Goal: Information Seeking & Learning: Learn about a topic

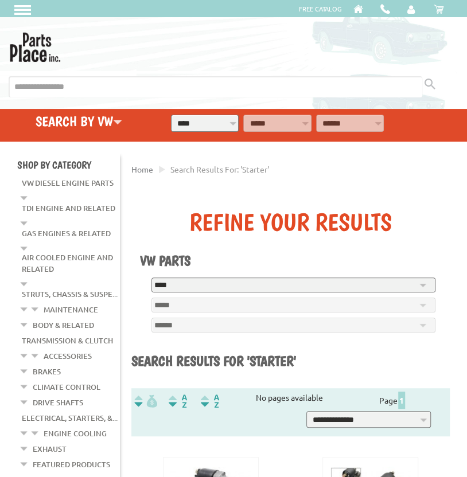
click at [40, 365] on link "Brakes" at bounding box center [47, 371] width 28 height 15
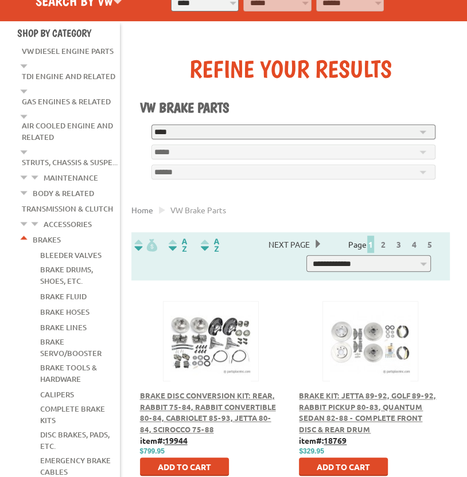
scroll to position [181, 0]
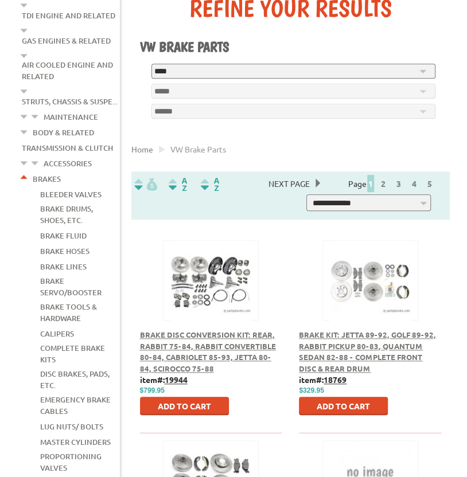
click at [210, 267] on div at bounding box center [210, 267] width 95 height 53
click at [213, 347] on span "Brake Disc Conversion Kit: Rear, Rabbit 75-84, Rabbit Convertible 80-84, Cabrio…" at bounding box center [208, 352] width 136 height 44
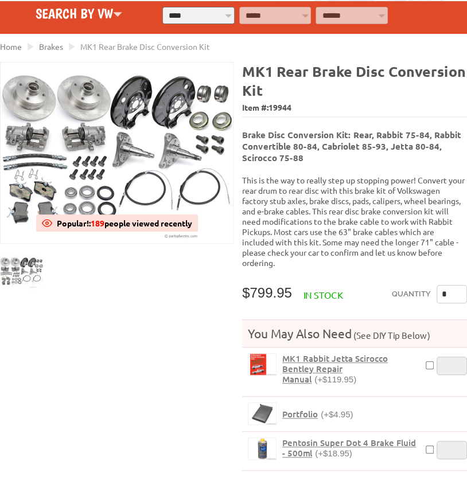
scroll to position [120, 0]
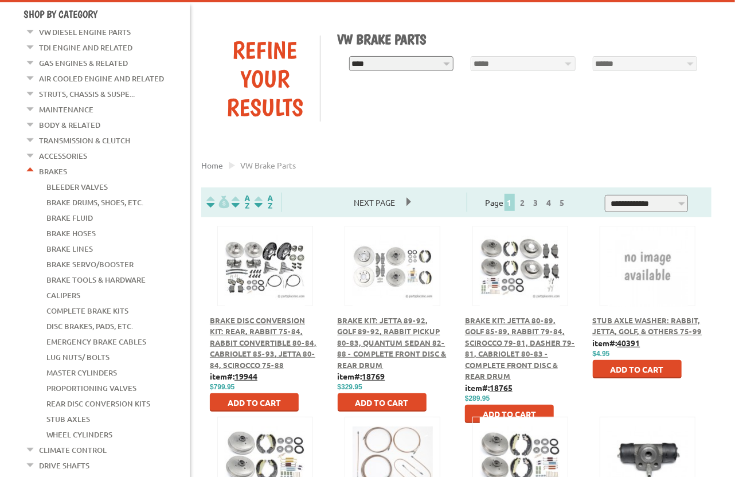
scroll to position [105, 0]
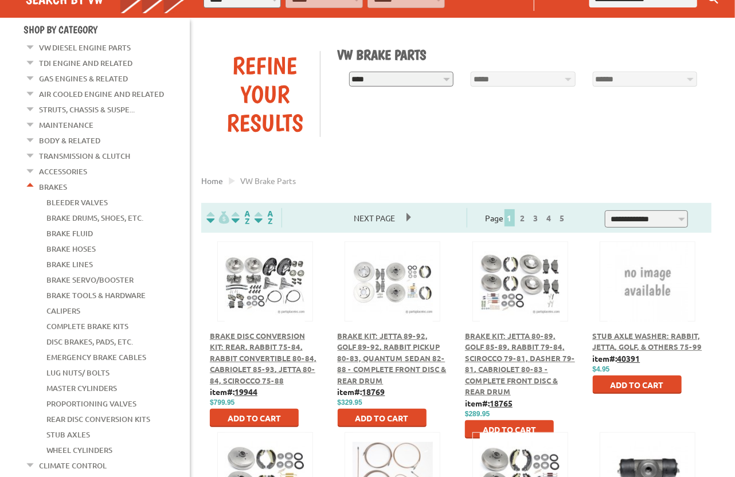
click at [87, 334] on link "Disc Brakes, Pads, Etc." at bounding box center [89, 341] width 87 height 15
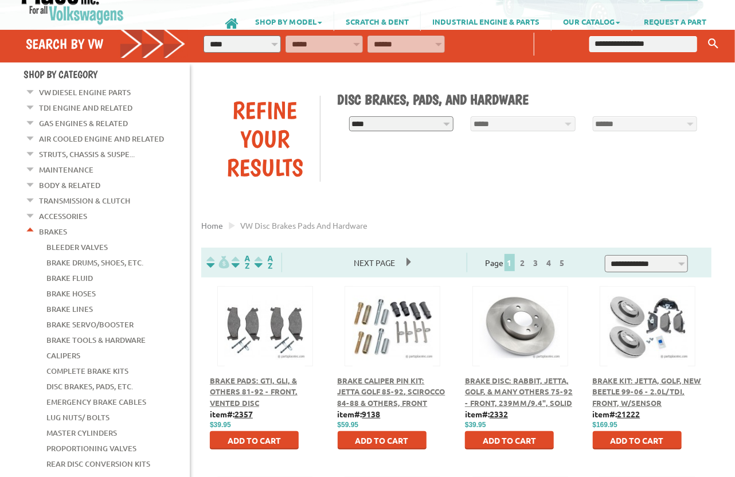
scroll to position [120, 0]
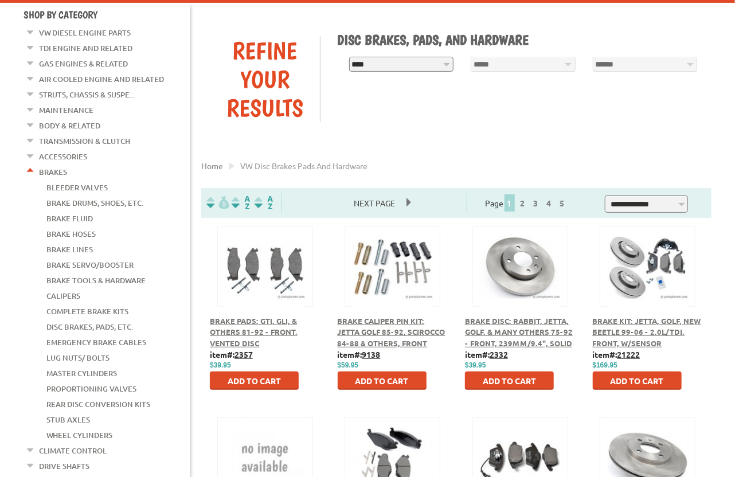
click at [349, 57] on select "**********" at bounding box center [401, 64] width 105 height 15
select select "*********"
click option "****" at bounding box center [0, 0] width 0 height 0
select select "*********"
select select
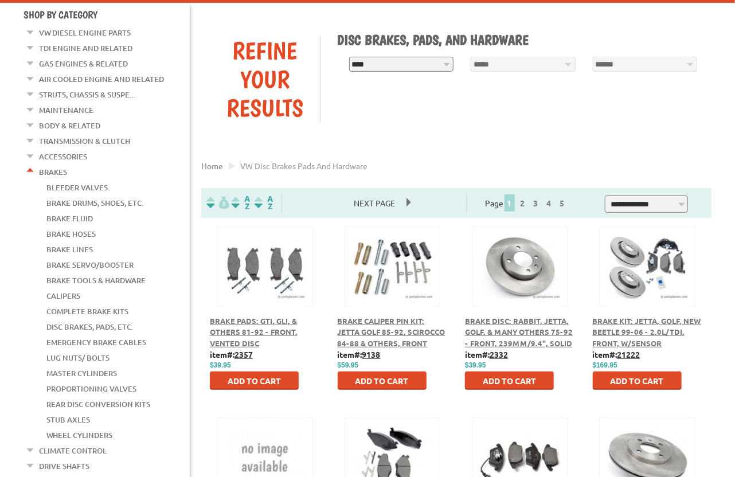
select select
click at [471, 57] on select "**********" at bounding box center [523, 64] width 105 height 15
select select "*********"
click option "***" at bounding box center [0, 0] width 0 height 0
select select "*********"
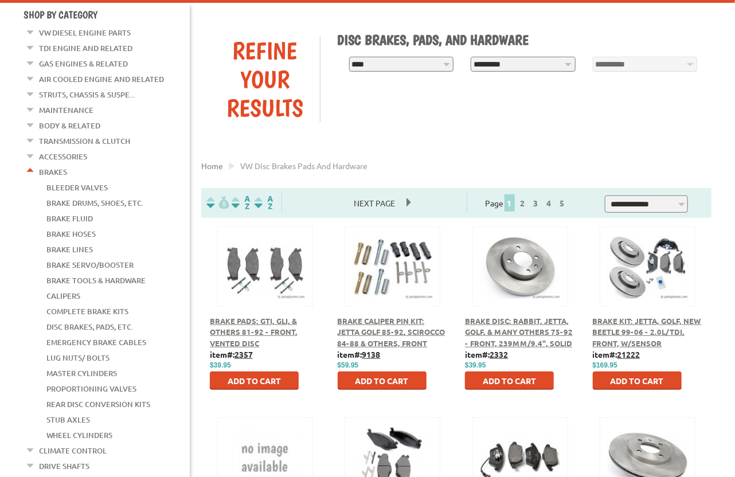
select select "*********"
click at [600, 85] on span "Find" at bounding box center [612, 85] width 27 height 10
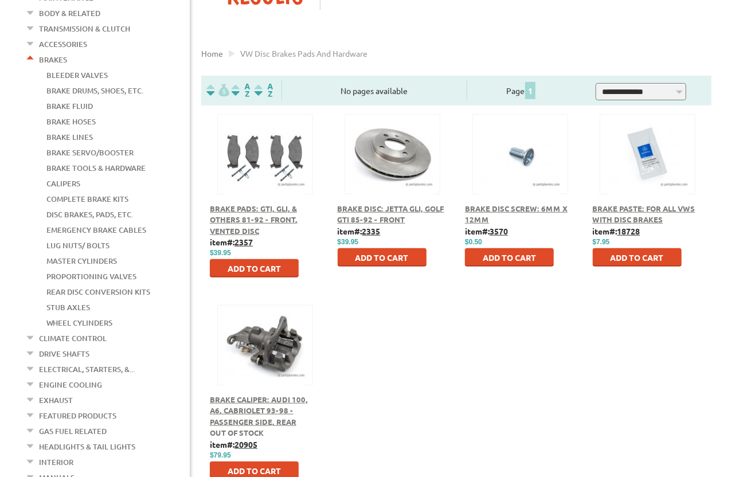
scroll to position [241, 0]
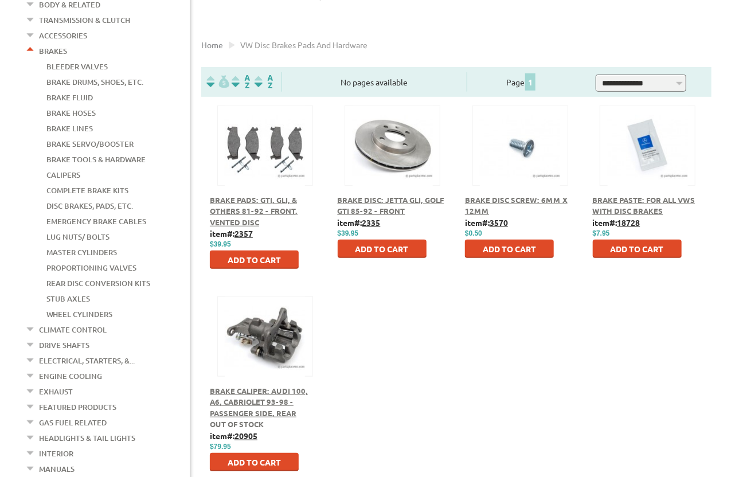
click at [240, 206] on div "Brake Pads: GTI, GLI, & Others 81-92 - Front, Vented Disc" at bounding box center [265, 211] width 111 height 34
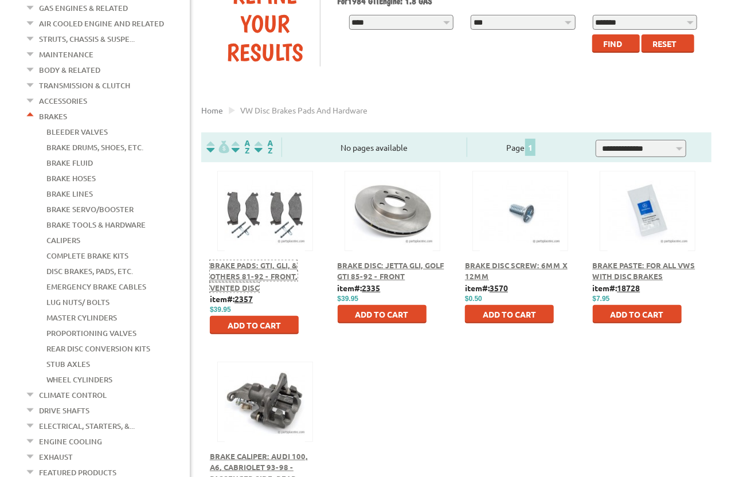
scroll to position [181, 0]
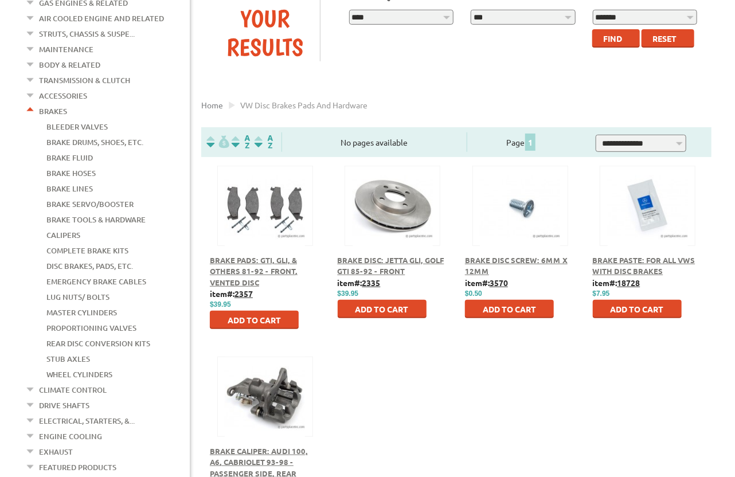
click at [87, 336] on link "Rear Disc Conversion Kits" at bounding box center [98, 343] width 104 height 15
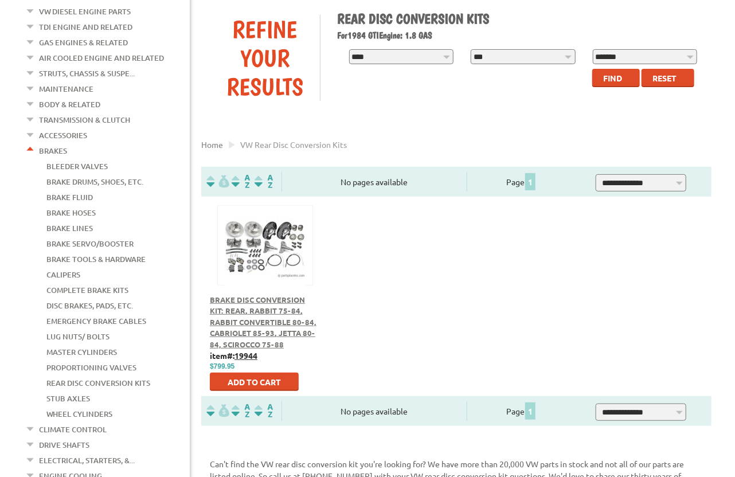
scroll to position [181, 0]
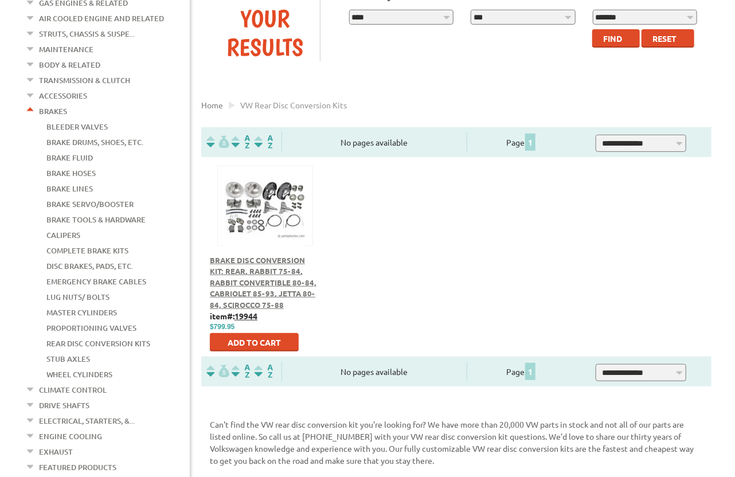
click at [282, 259] on span "Brake Disc Conversion Kit: Rear, Rabbit 75-84, Rabbit Convertible 80-84, Cabrio…" at bounding box center [263, 282] width 107 height 54
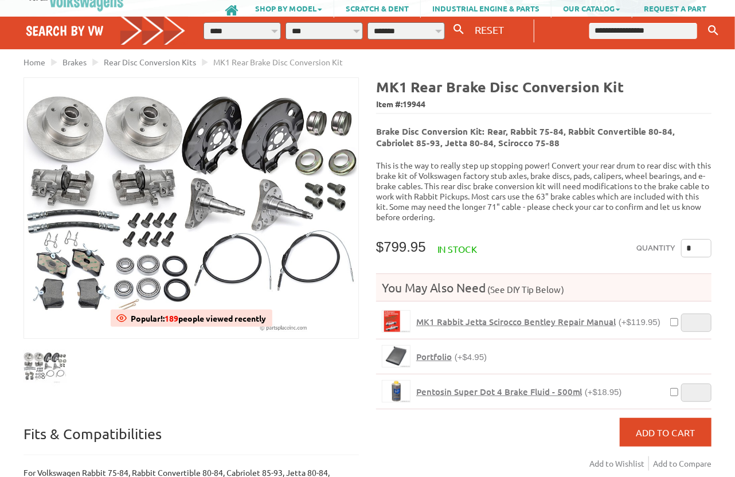
scroll to position [60, 0]
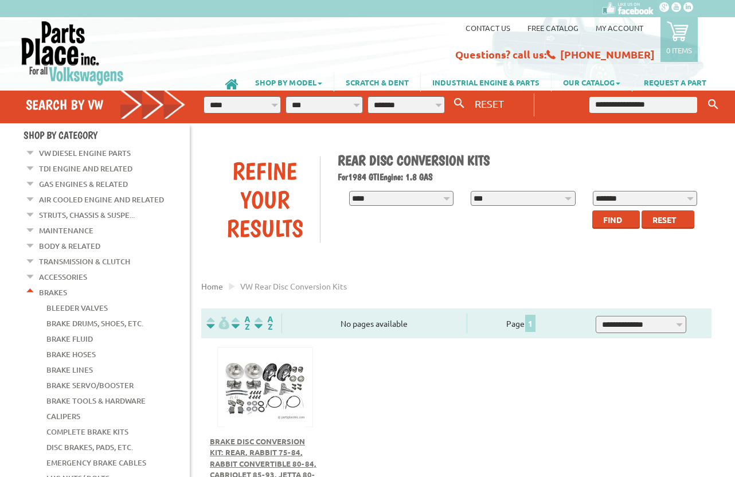
scroll to position [181, 0]
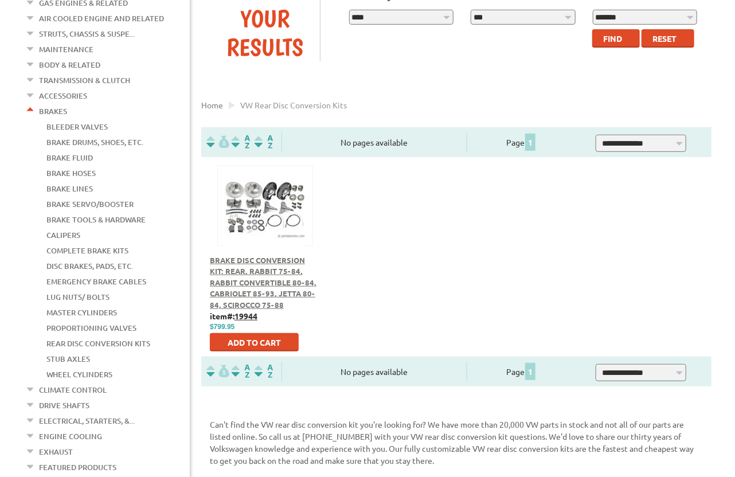
click at [66, 228] on link "Calipers" at bounding box center [63, 235] width 34 height 15
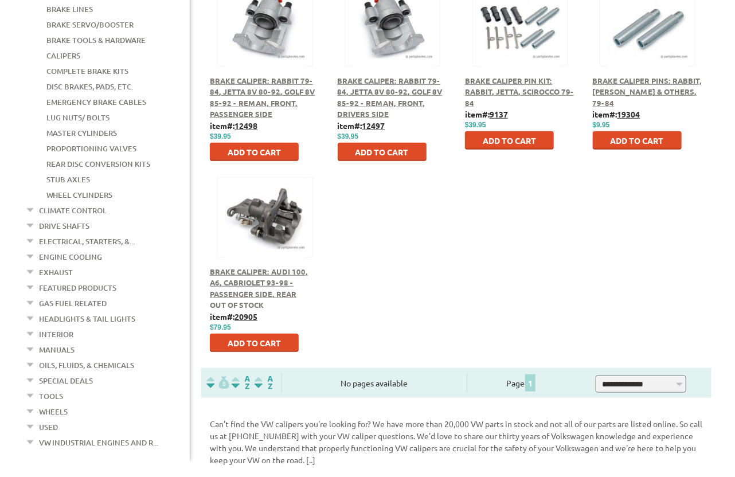
scroll to position [362, 0]
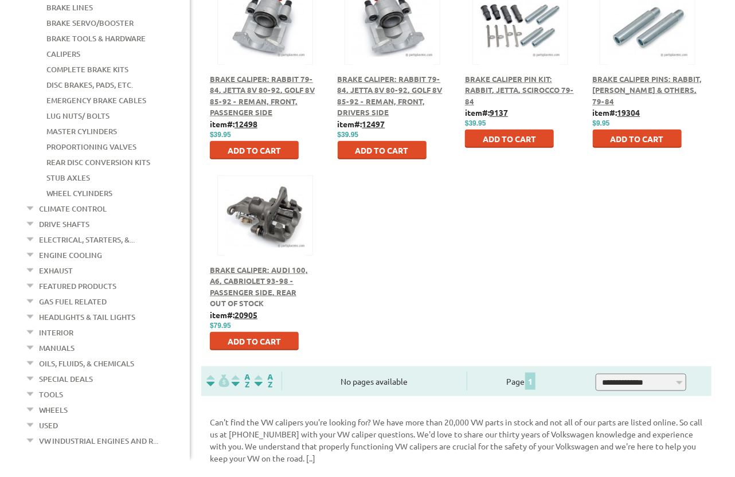
click at [251, 281] on span "Brake Caliper: Audi 100, A6, Cabriolet 93-98 - Passenger Side, Rear" at bounding box center [259, 281] width 98 height 32
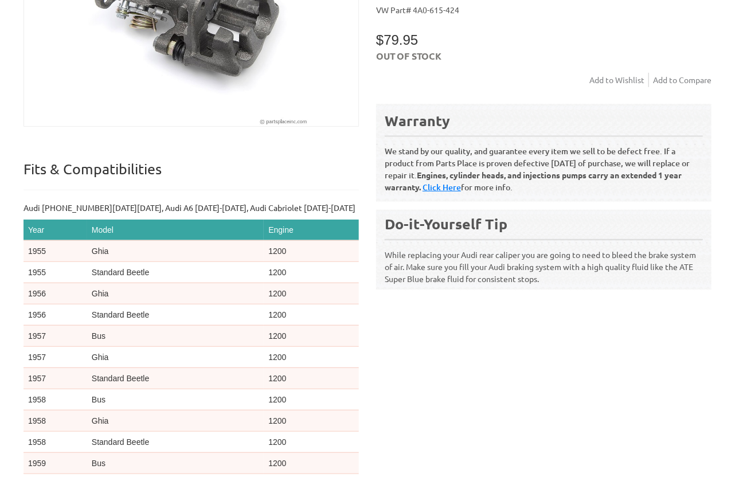
scroll to position [362, 0]
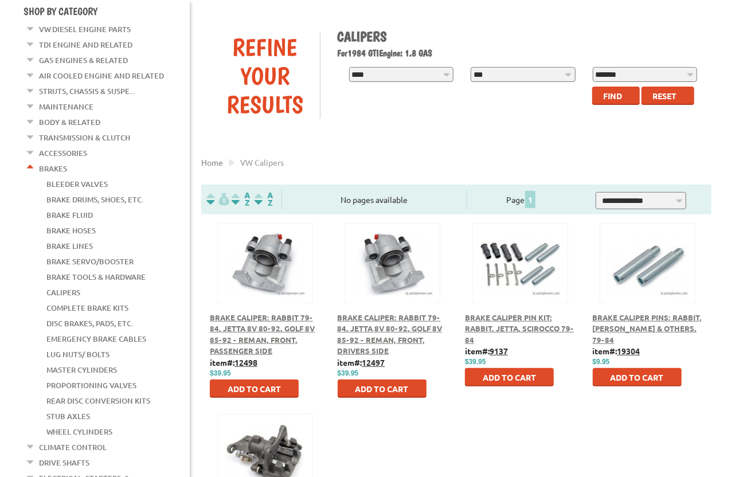
scroll to position [120, 0]
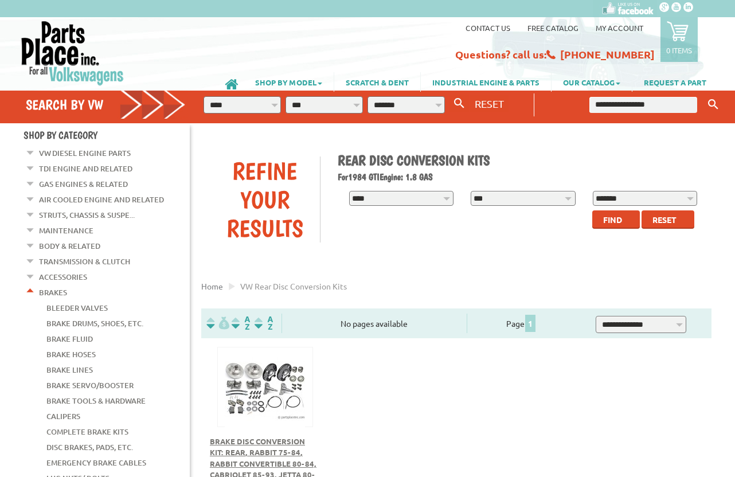
scroll to position [181, 0]
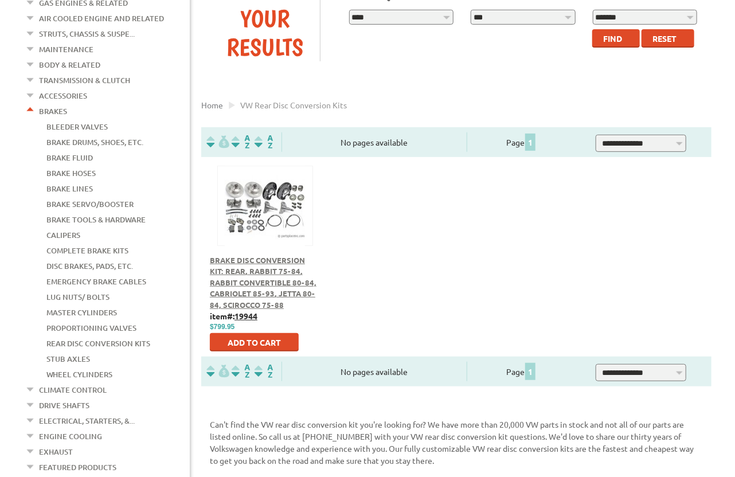
click at [256, 196] on button at bounding box center [265, 203] width 74 height 19
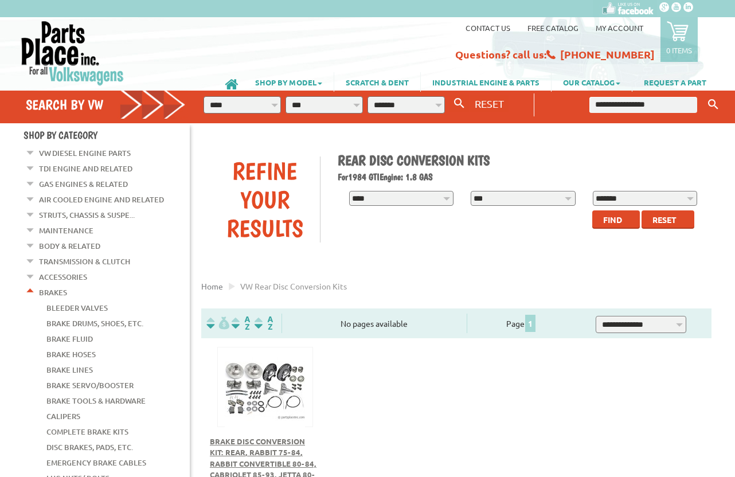
scroll to position [181, 0]
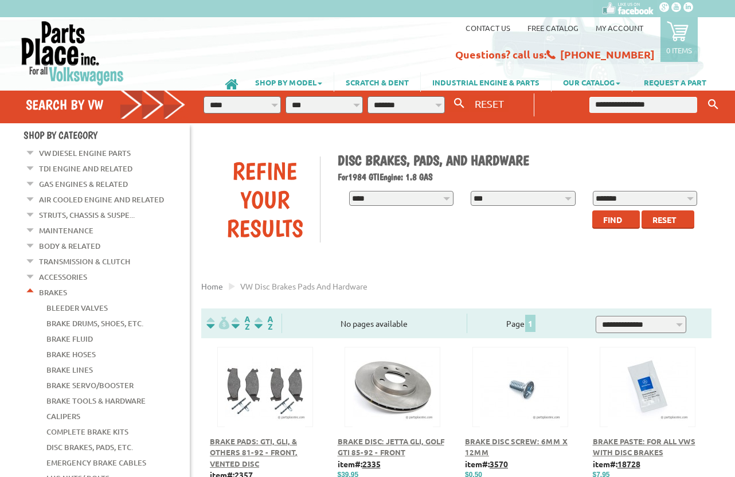
scroll to position [181, 0]
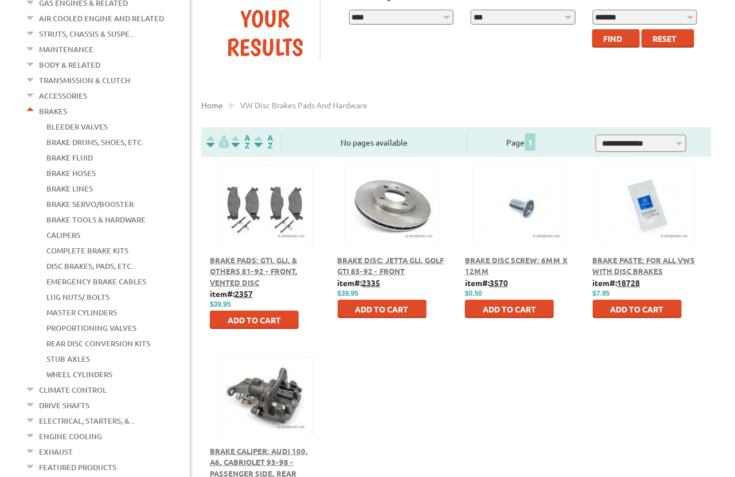
click at [78, 228] on link "Calipers" at bounding box center [63, 235] width 34 height 15
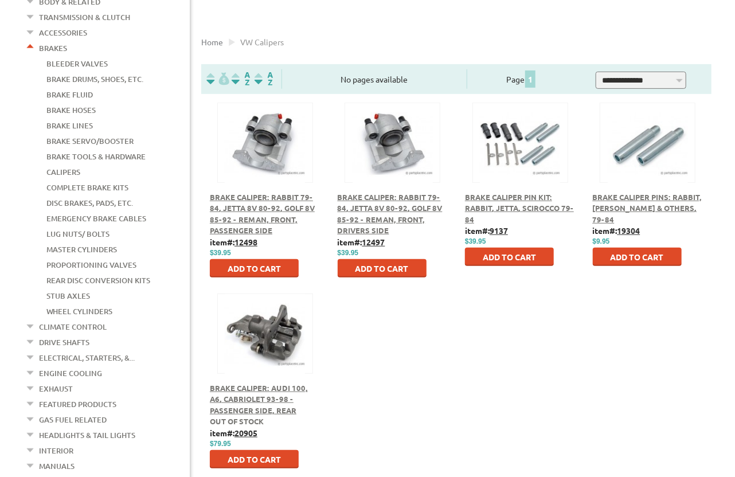
scroll to position [241, 0]
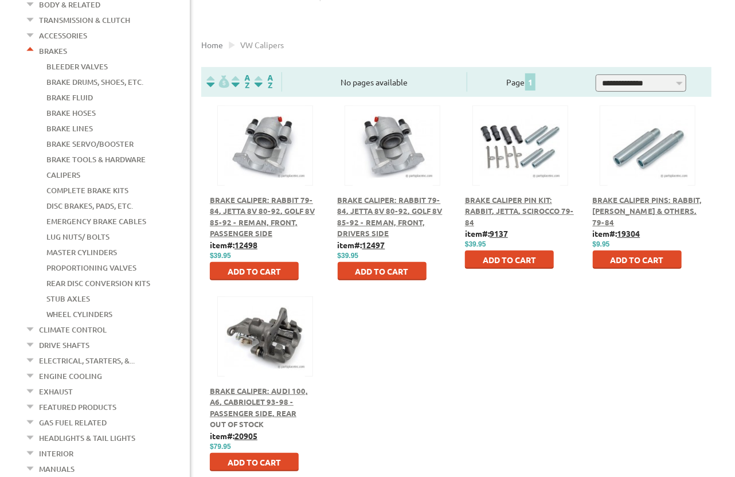
click at [273, 393] on span "Brake Caliper: Audi 100, A6, Cabriolet 93-98 - Passenger Side, Rear" at bounding box center [259, 402] width 98 height 32
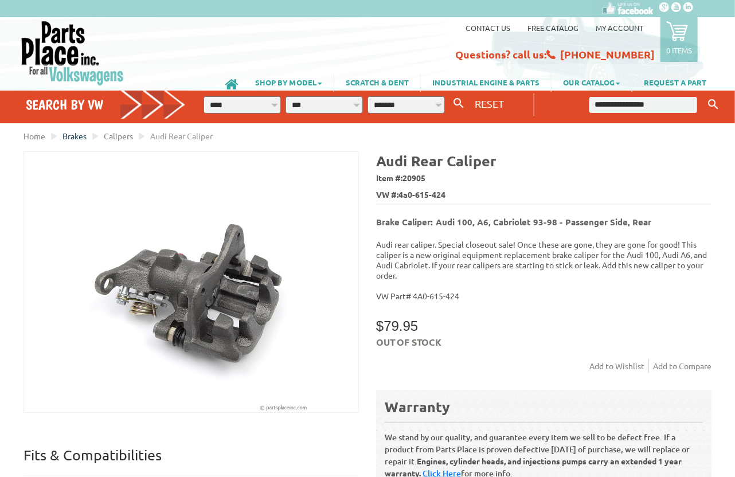
click at [74, 135] on span "Brakes" at bounding box center [74, 136] width 24 height 10
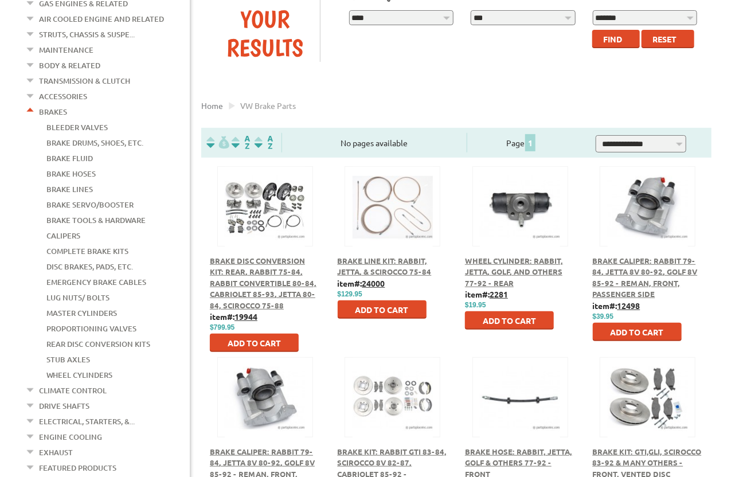
scroll to position [181, 0]
click at [120, 320] on link "Proportioning Valves" at bounding box center [91, 327] width 90 height 15
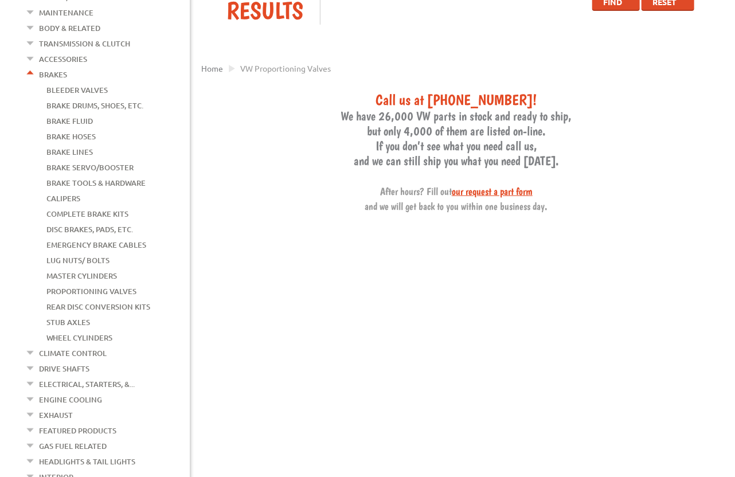
scroll to position [181, 0]
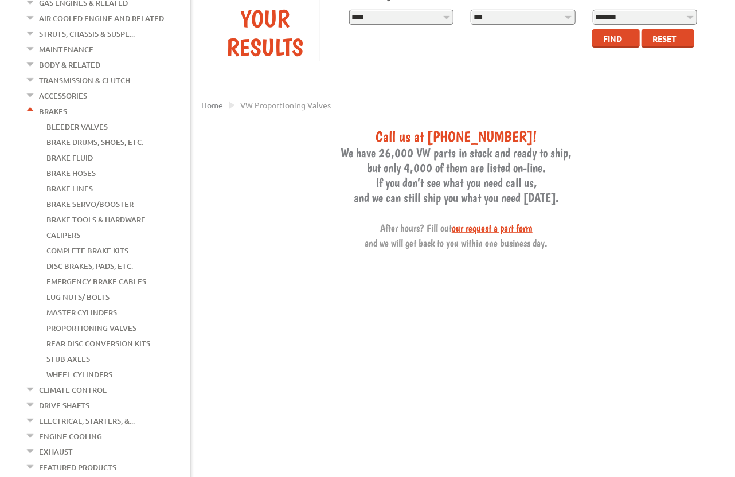
click at [104, 320] on link "Proportioning Valves" at bounding box center [91, 327] width 90 height 15
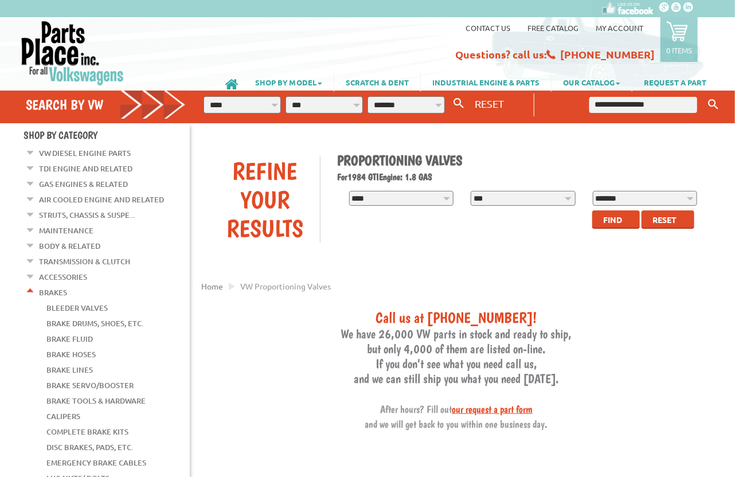
click at [669, 216] on span "Reset" at bounding box center [664, 219] width 24 height 10
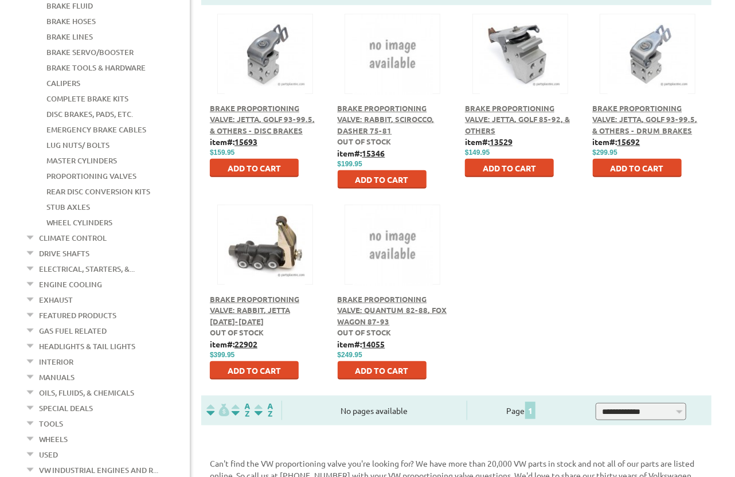
scroll to position [362, 0]
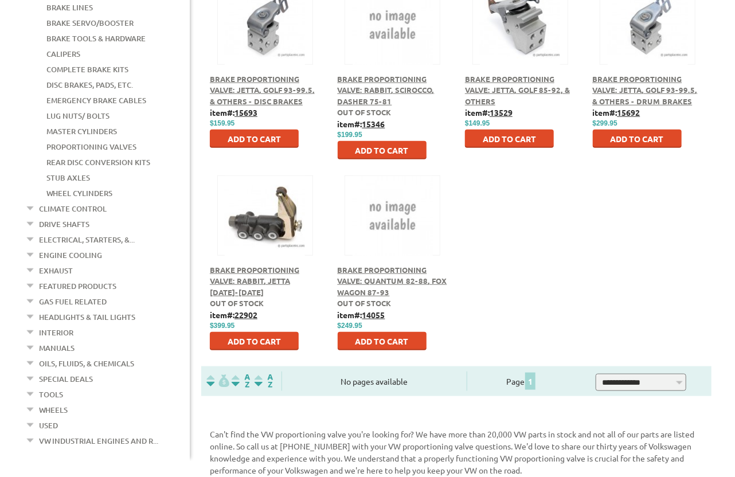
click at [273, 278] on span "Brake Proportioning Valve: Rabbit, Jetta [DATE]-[DATE]" at bounding box center [254, 281] width 89 height 32
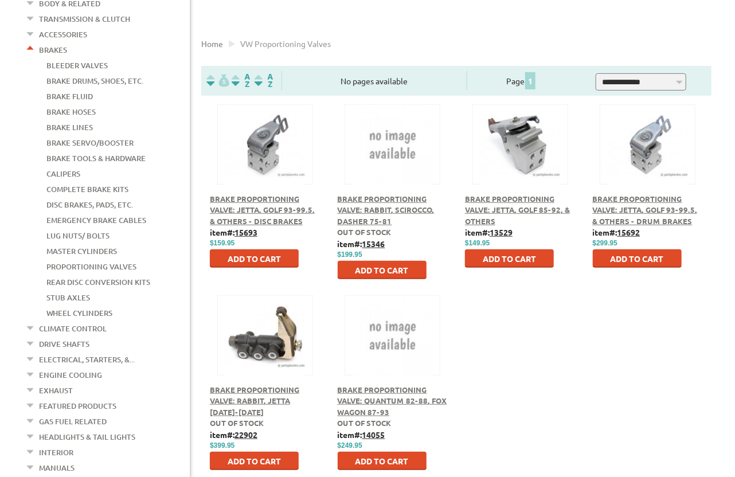
scroll to position [241, 0]
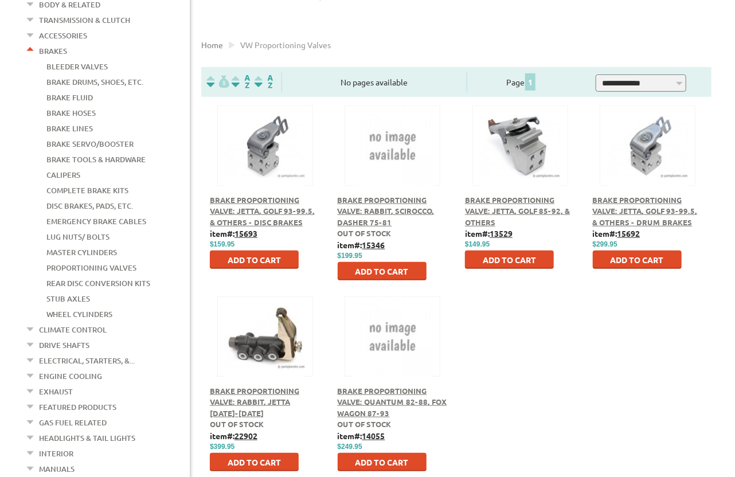
click at [516, 208] on span "Brake Proportioning Valve: Jetta, Golf 85-92, & Others" at bounding box center [517, 211] width 105 height 32
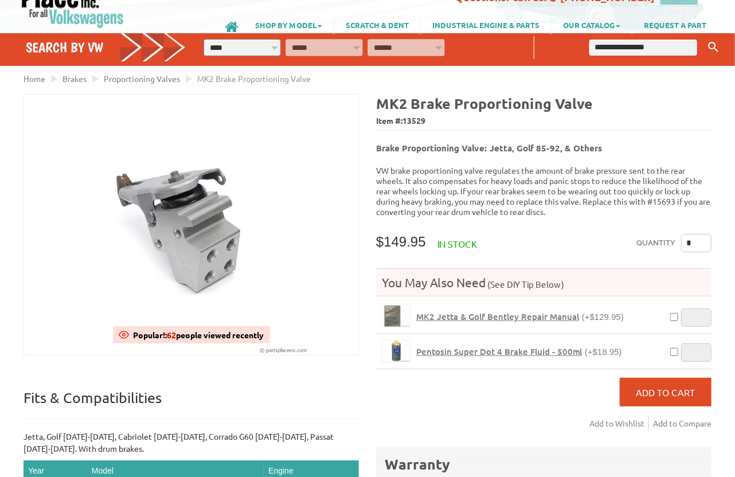
scroll to position [60, 0]
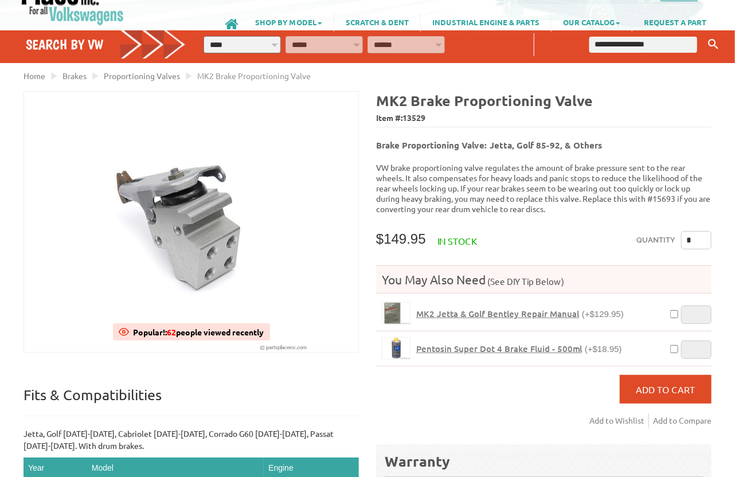
click at [551, 184] on p "VW brake proportioning valve regulates the amount of brake pressure sent to the…" at bounding box center [543, 188] width 335 height 52
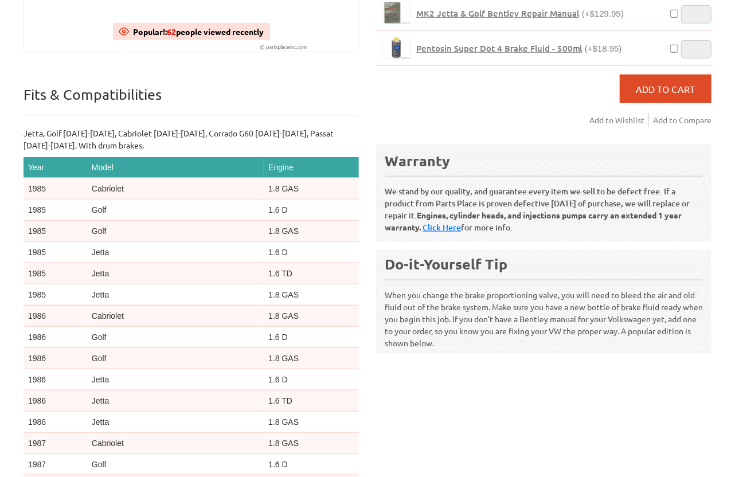
scroll to position [362, 0]
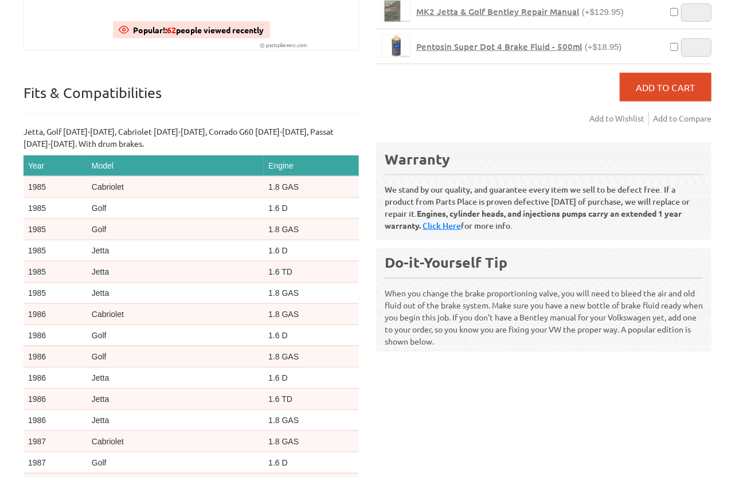
click at [488, 112] on div "Quantity * You May Also Need (See DIY Tip Below) MK2 Jetta & Golf Bentley Repai…" at bounding box center [543, 29] width 335 height 201
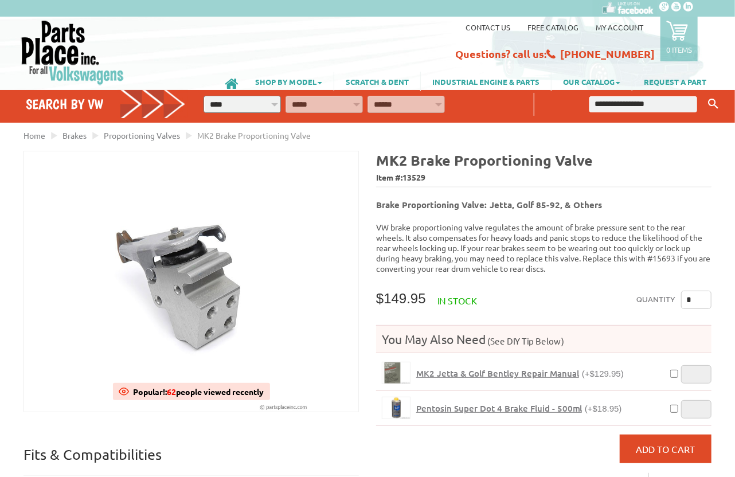
scroll to position [0, 0]
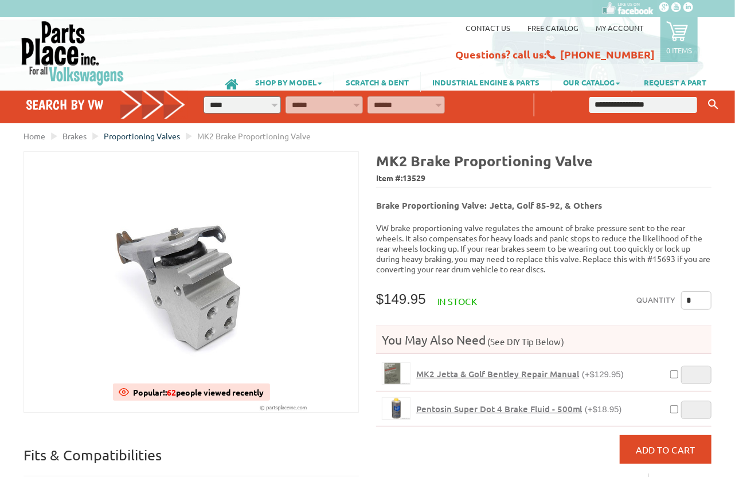
click at [136, 136] on span "Proportioning Valves" at bounding box center [142, 136] width 76 height 10
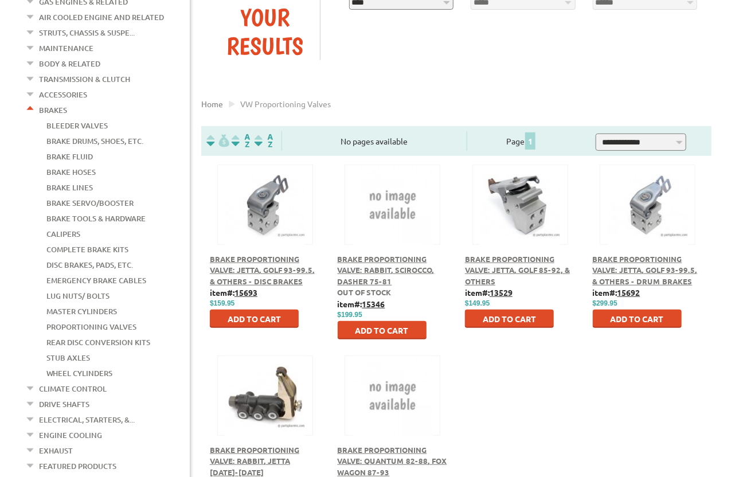
scroll to position [181, 0]
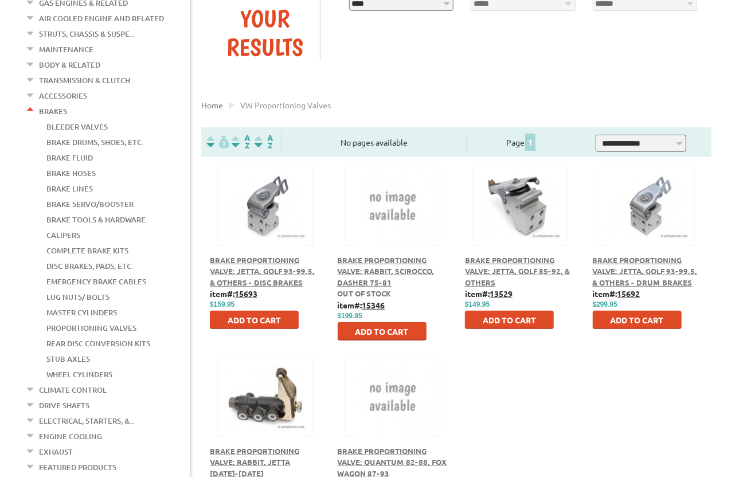
click at [275, 408] on div at bounding box center [265, 383] width 95 height 53
click at [276, 453] on span "Brake Proportioning Valve: Rabbit, Jetta [DATE]-[DATE]" at bounding box center [254, 462] width 89 height 32
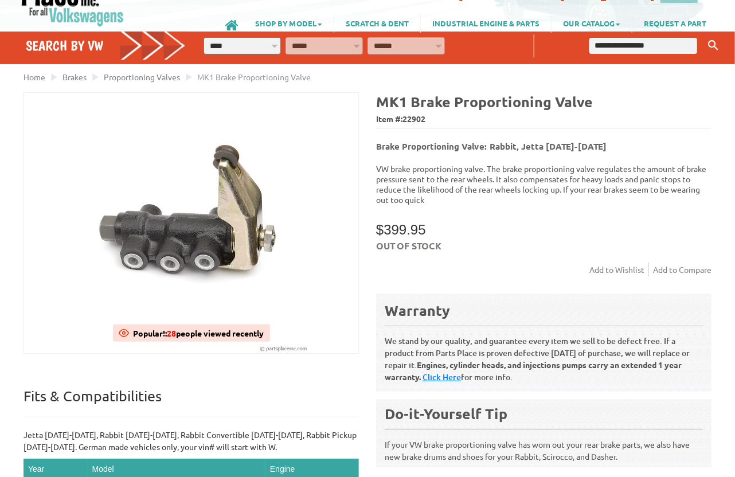
scroll to position [60, 0]
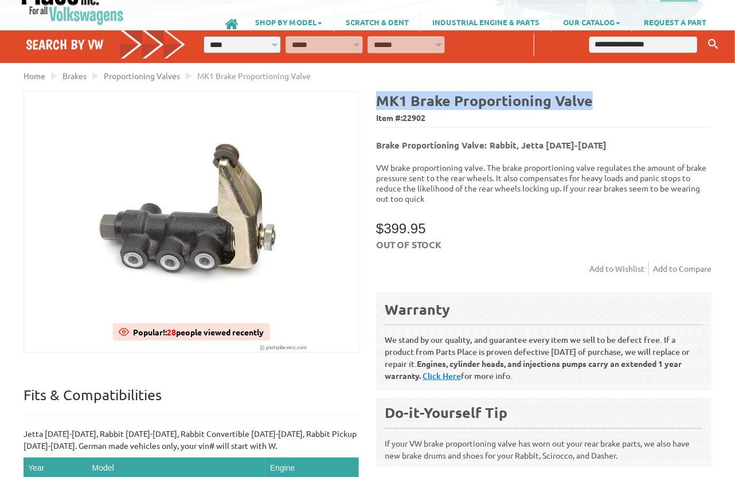
drag, startPoint x: 379, startPoint y: 99, endPoint x: 593, endPoint y: 98, distance: 213.8
click at [593, 98] on h4 "MK1 Brake Proportioning Valve" at bounding box center [543, 100] width 335 height 19
copy b "MK1 Brake Proportioning Valve"
